Goal: Task Accomplishment & Management: Use online tool/utility

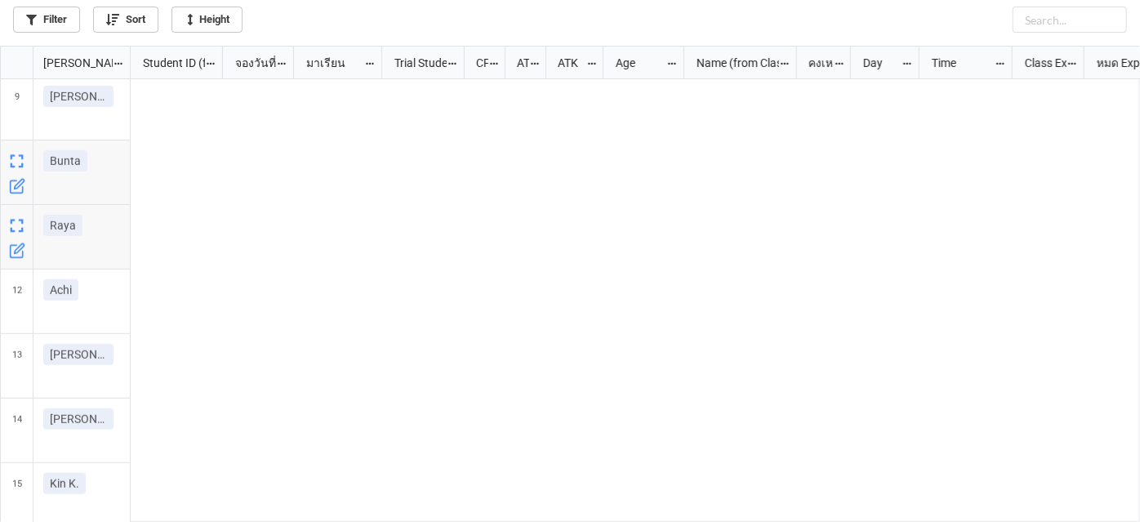
scroll to position [467, 1131]
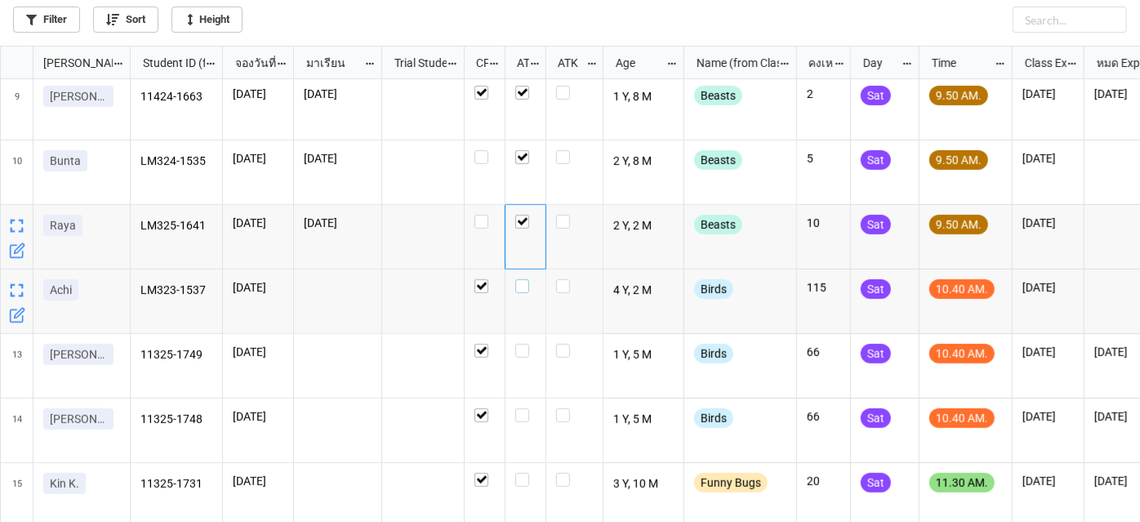
click at [520, 279] on label "grid" at bounding box center [525, 279] width 20 height 0
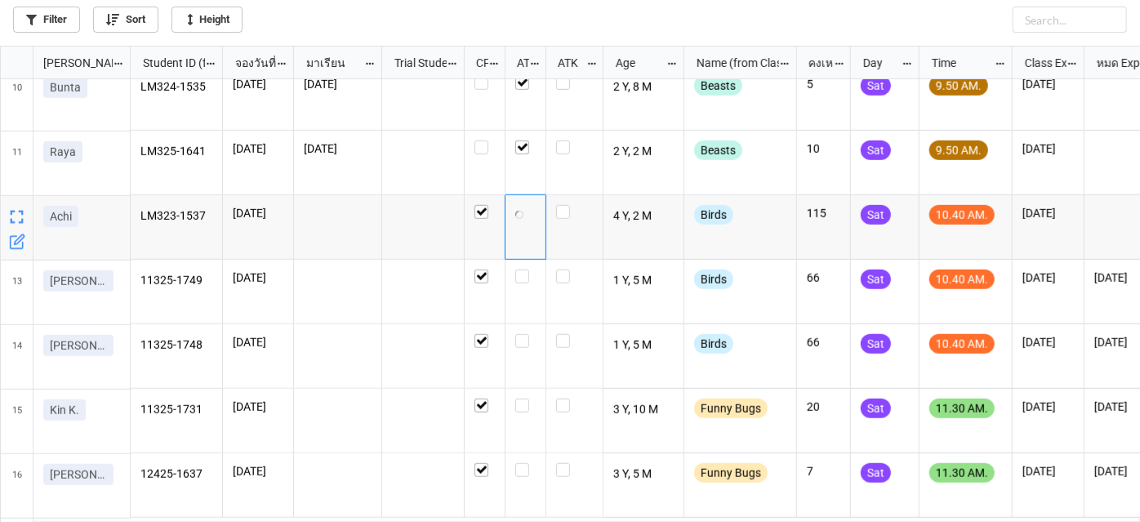
scroll to position [594, 0]
click at [524, 269] on label "grid" at bounding box center [525, 269] width 20 height 0
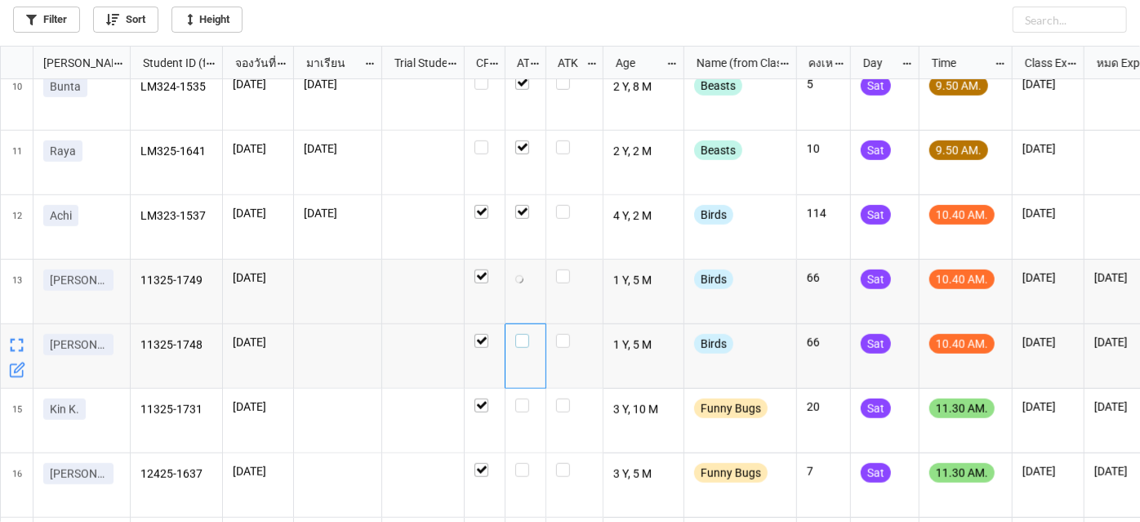
click at [522, 334] on label "grid" at bounding box center [525, 334] width 20 height 0
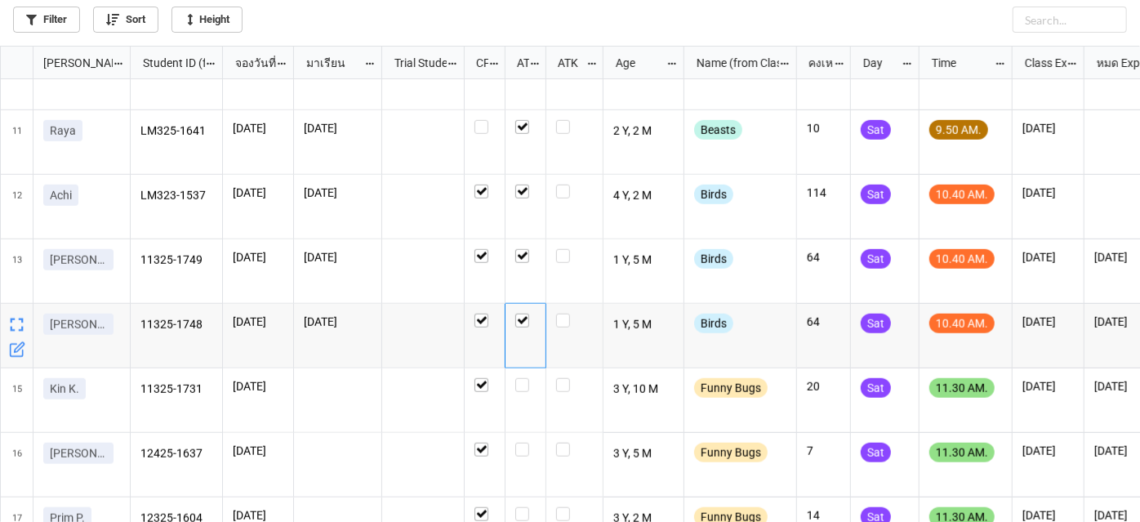
scroll to position [710, 0]
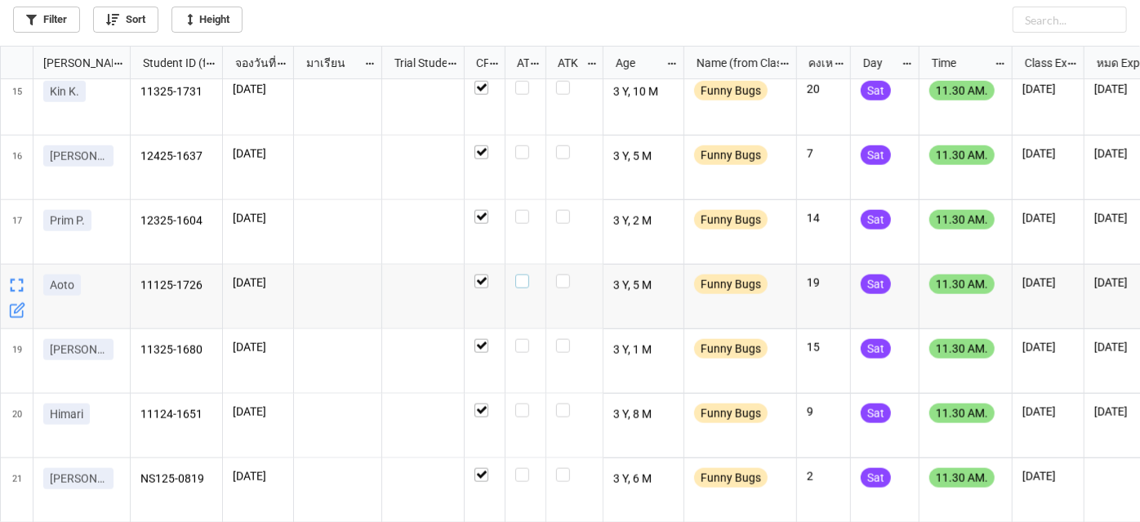
click at [529, 284] on div "grid" at bounding box center [525, 281] width 20 height 14
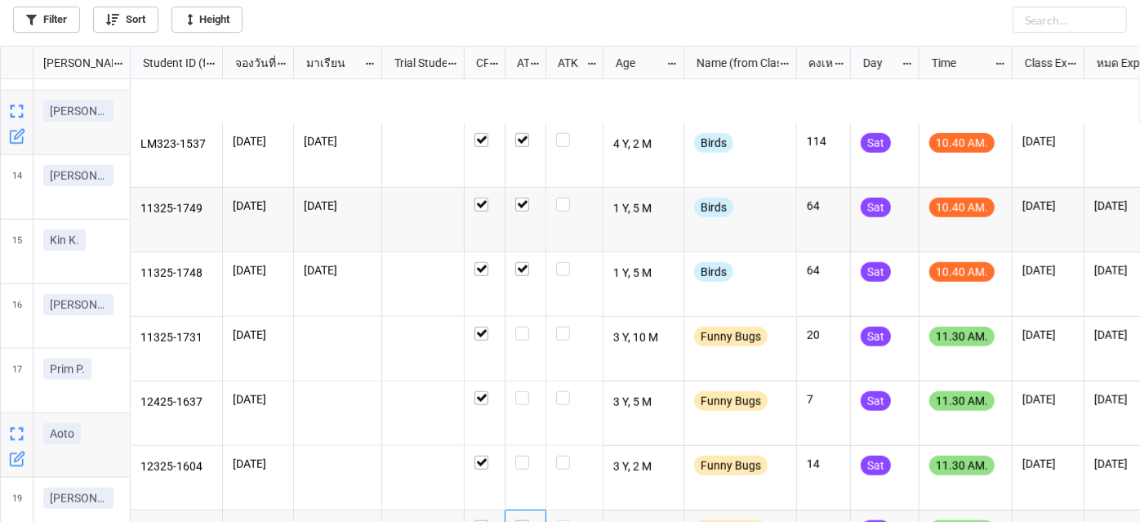
scroll to position [614, 0]
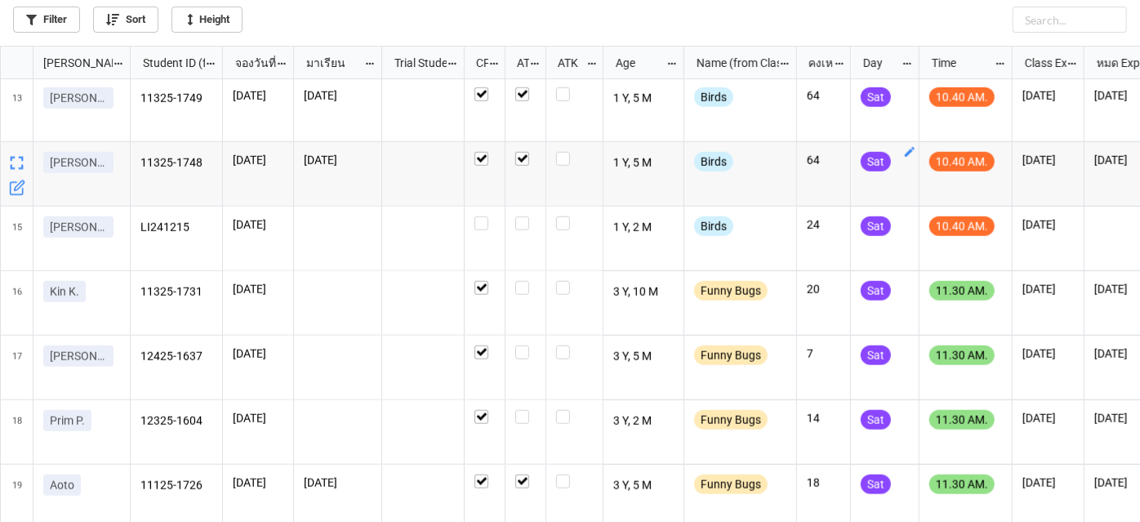
scroll to position [742, 0]
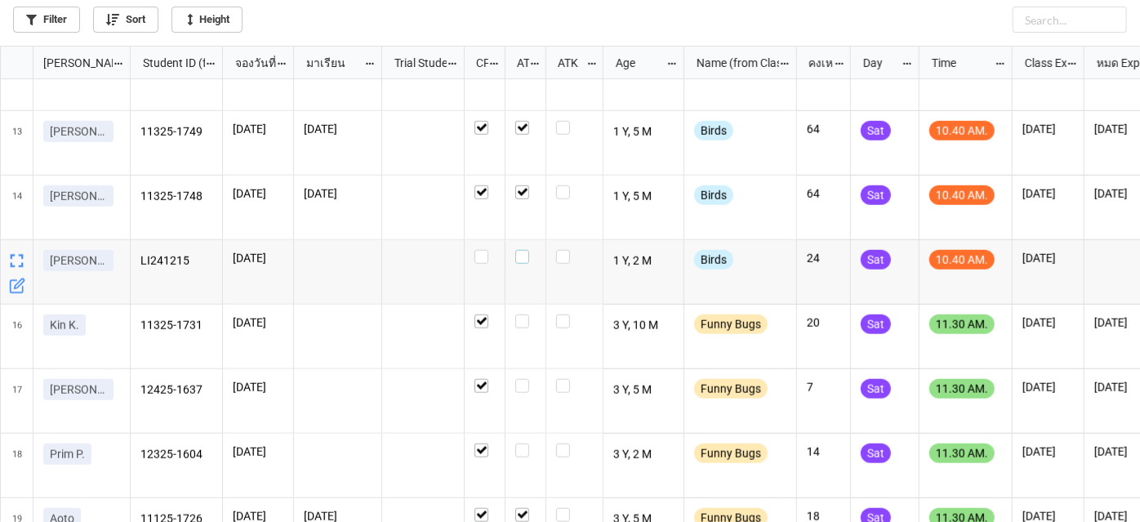
click at [518, 250] on label "grid" at bounding box center [525, 250] width 20 height 0
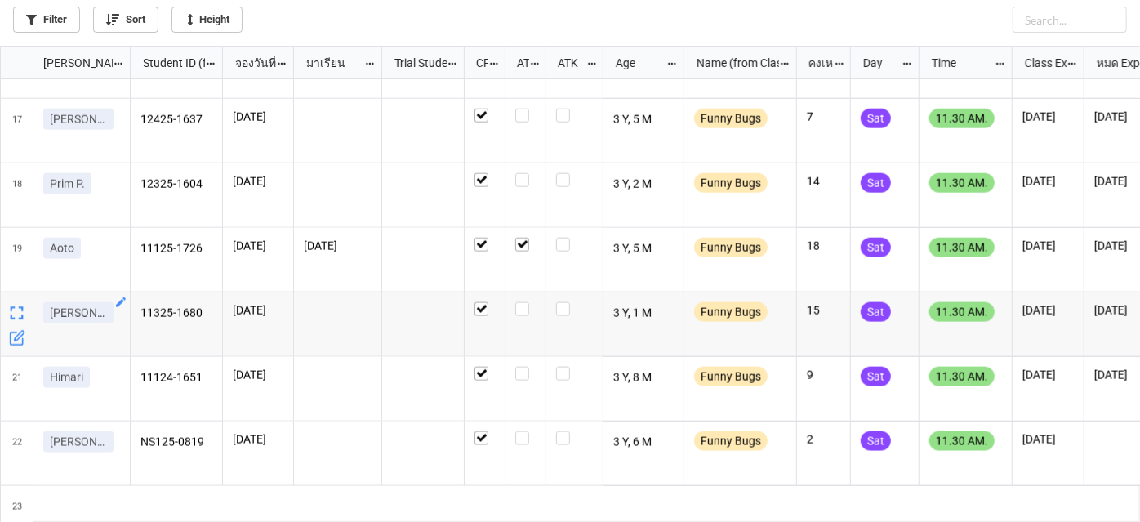
scroll to position [1039, 0]
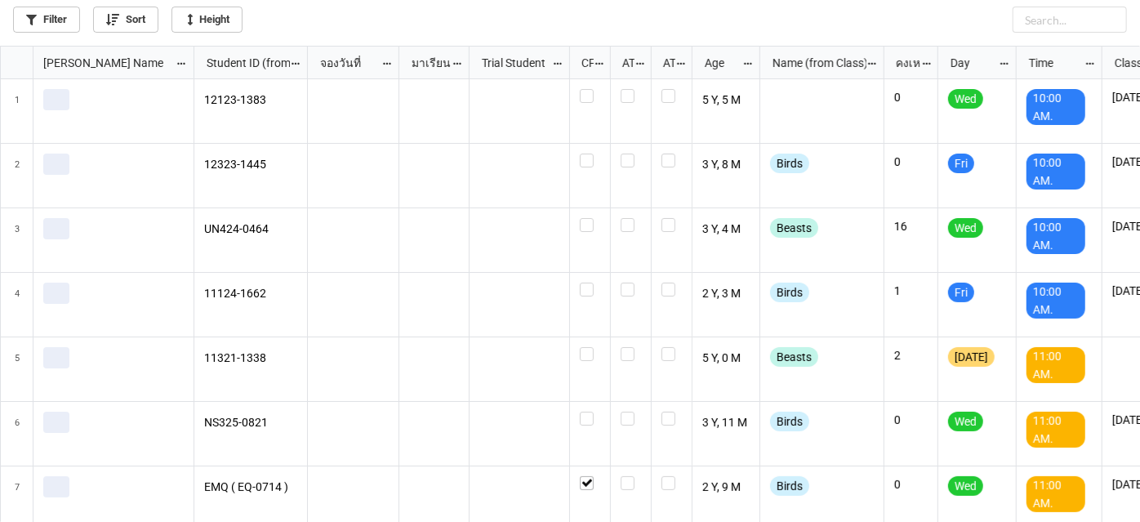
scroll to position [467, 1131]
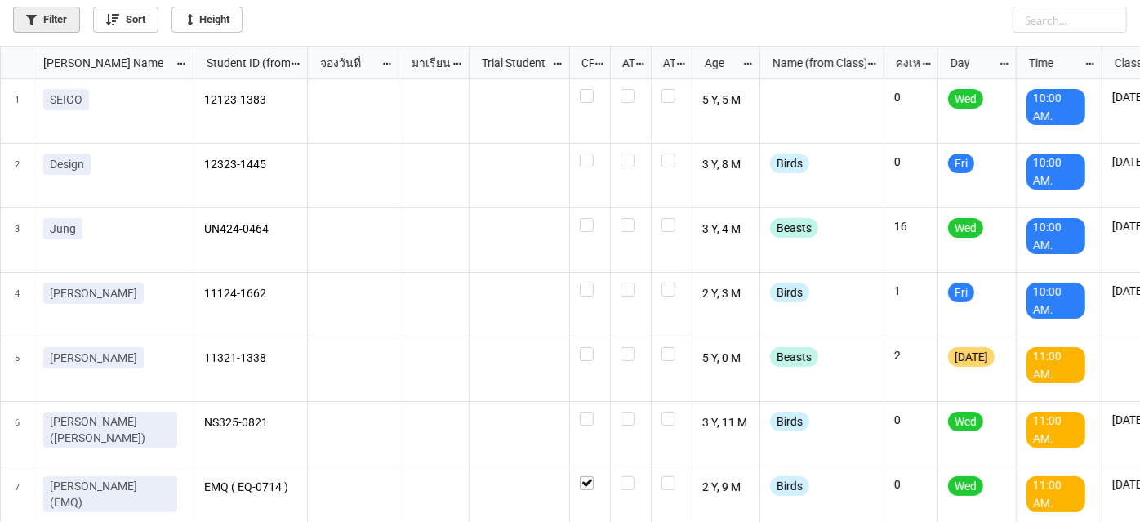
click at [45, 15] on link "Filter" at bounding box center [46, 20] width 67 height 26
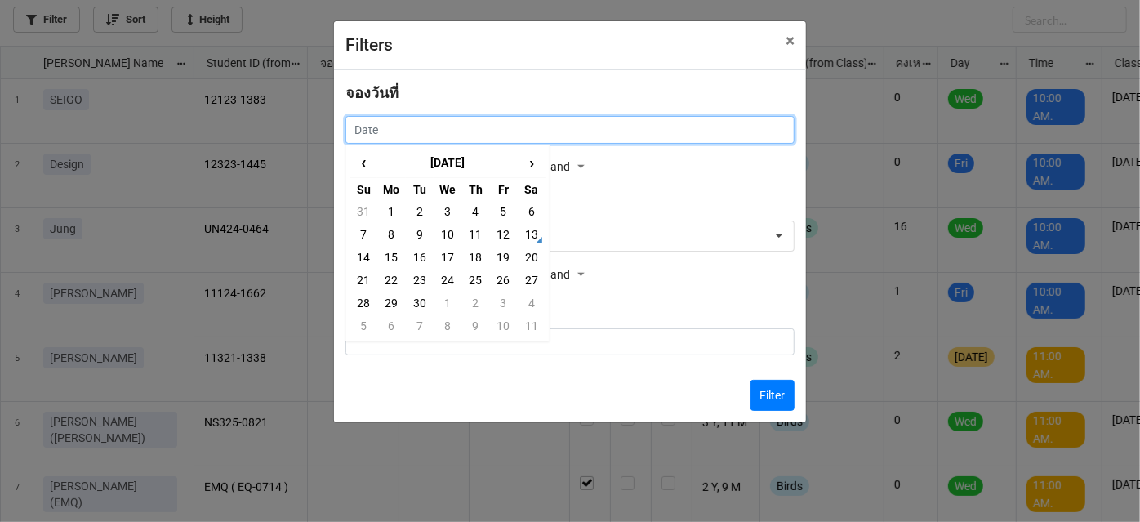
click at [459, 130] on input "text" at bounding box center [569, 130] width 449 height 28
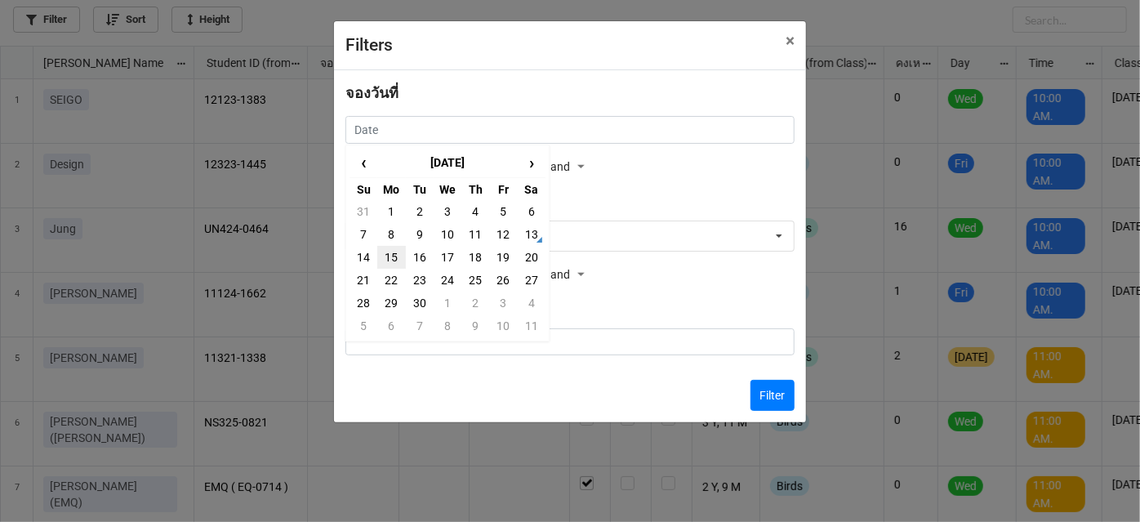
click at [390, 252] on td "15" at bounding box center [391, 257] width 28 height 23
type input "[DATE]"
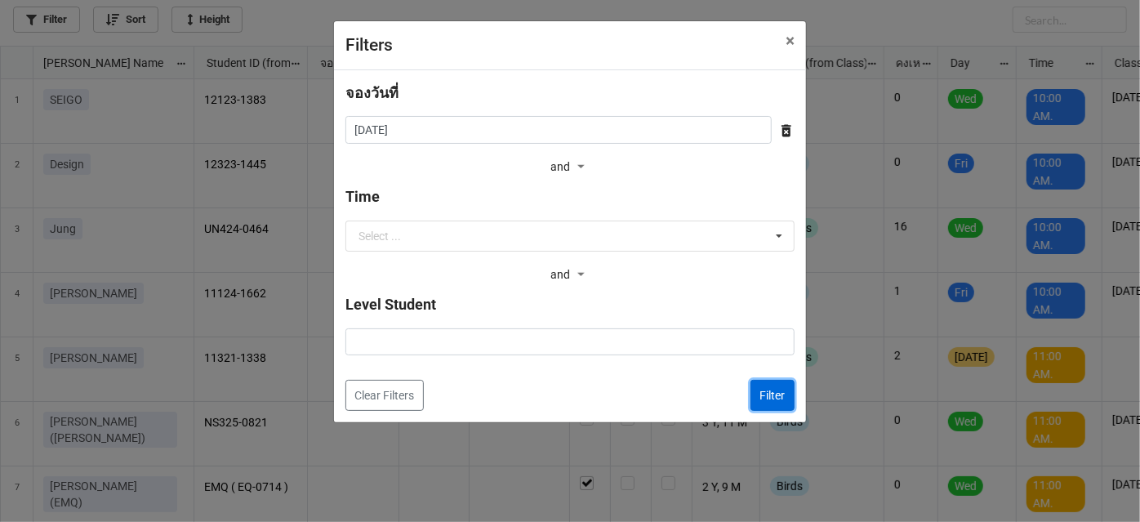
click at [771, 398] on button "Filter" at bounding box center [773, 395] width 44 height 31
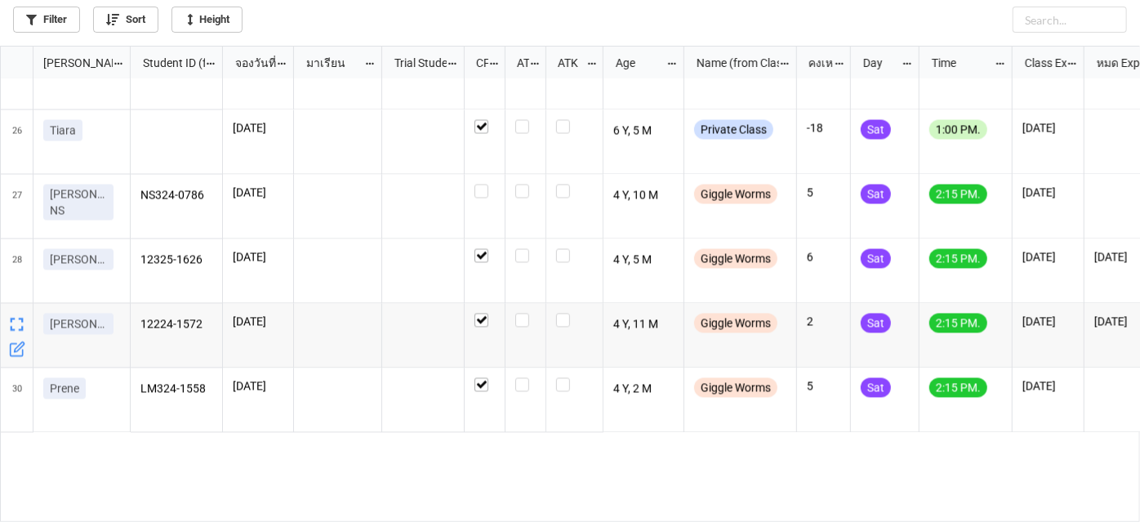
scroll to position [1422, 0]
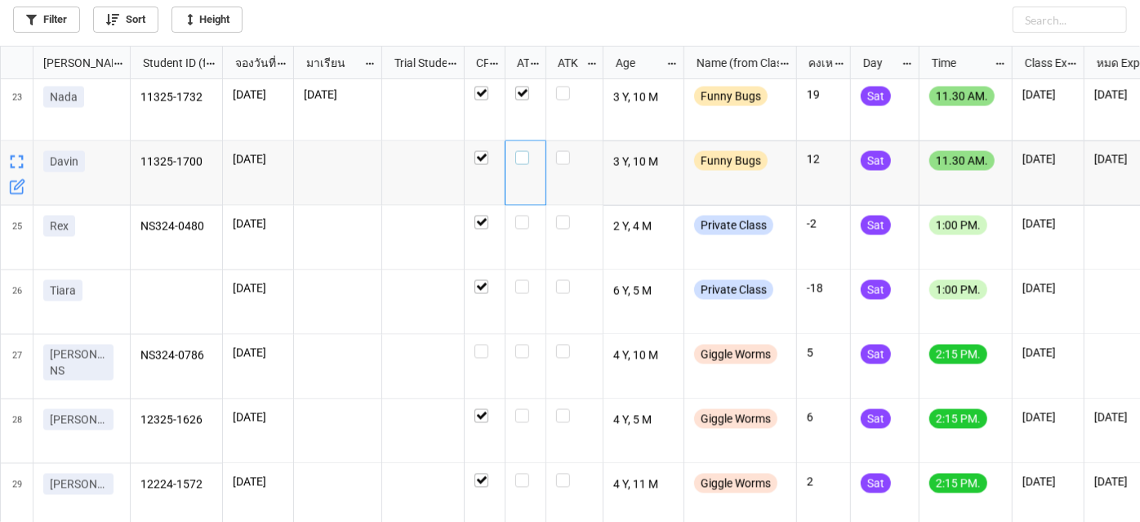
click at [523, 151] on label "grid" at bounding box center [525, 151] width 20 height 0
